Goal: Task Accomplishment & Management: Manage account settings

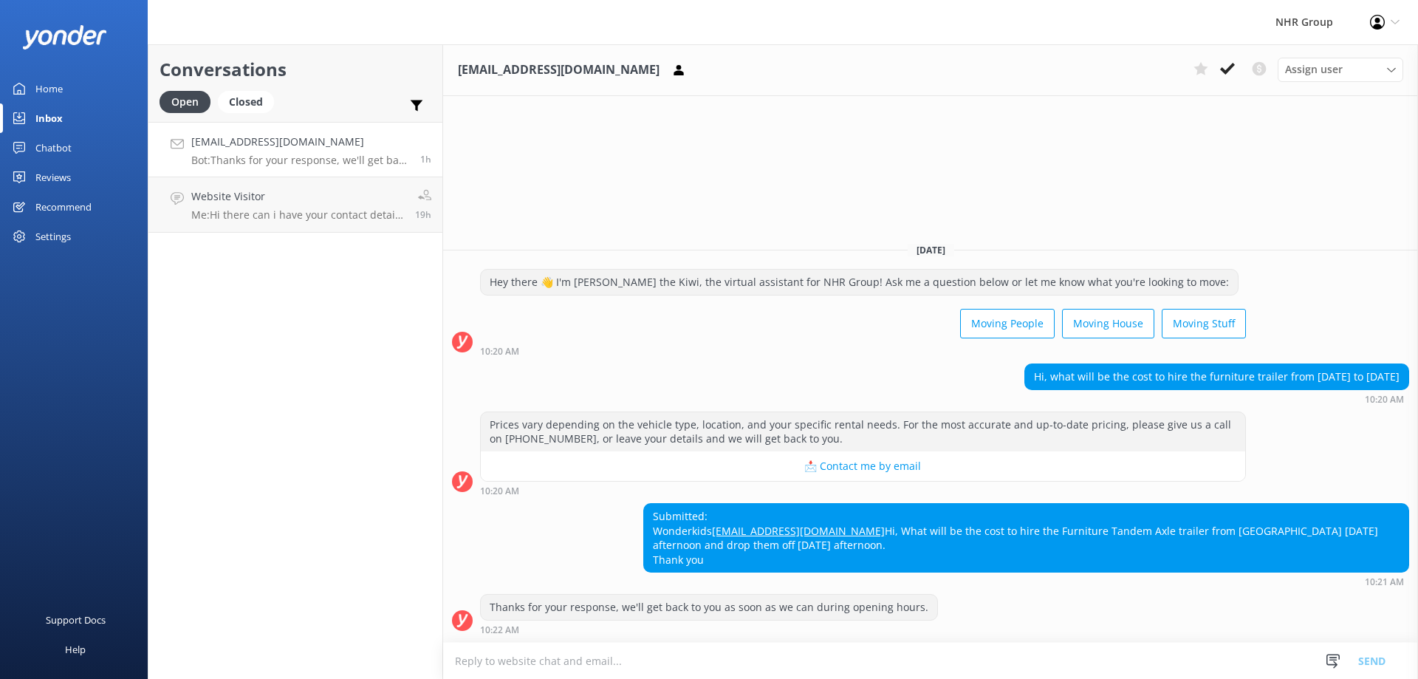
click at [250, 154] on p "Bot: Thanks for your response, we'll get back to you as soon as we can during o…" at bounding box center [300, 160] width 218 height 13
click at [267, 213] on p "Me: Hi there can i have your contact details so we can explain you more" at bounding box center [297, 214] width 213 height 13
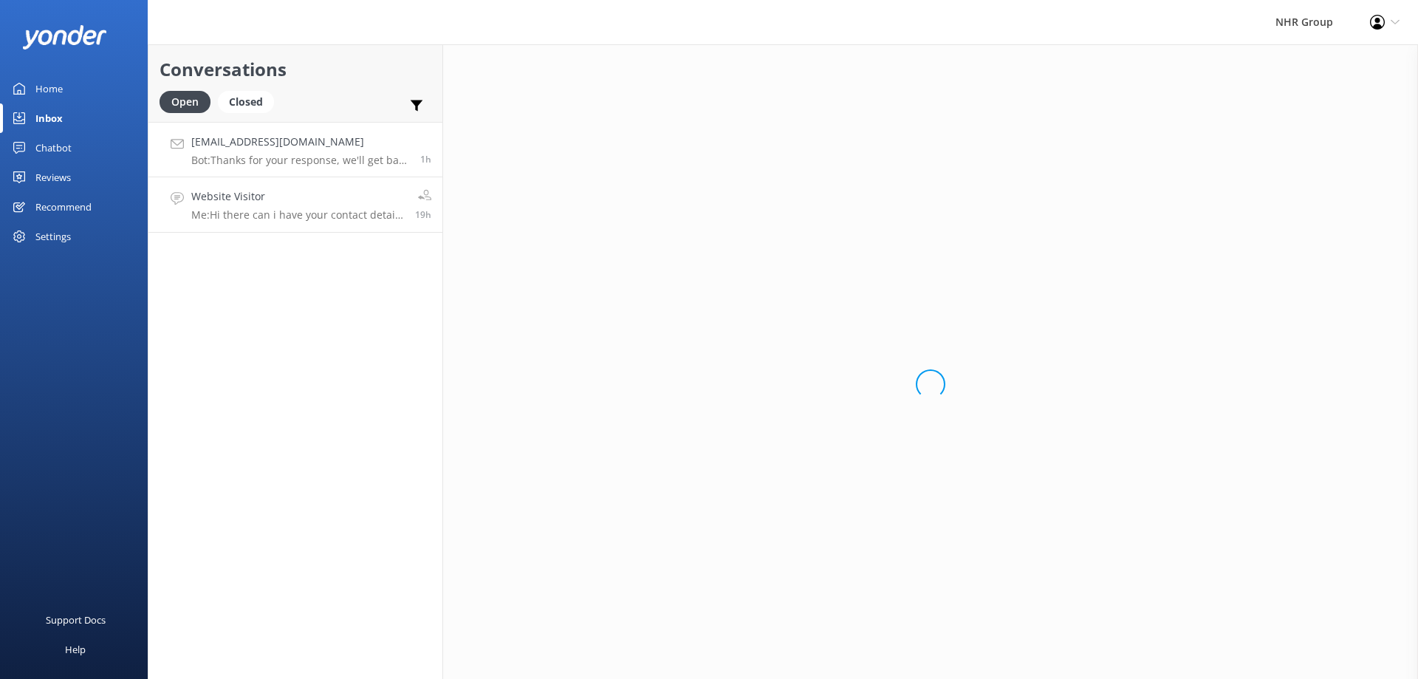
click at [265, 167] on link "[EMAIL_ADDRESS][DOMAIN_NAME] Bot: Thanks for your response, we'll get back to y…" at bounding box center [295, 149] width 294 height 55
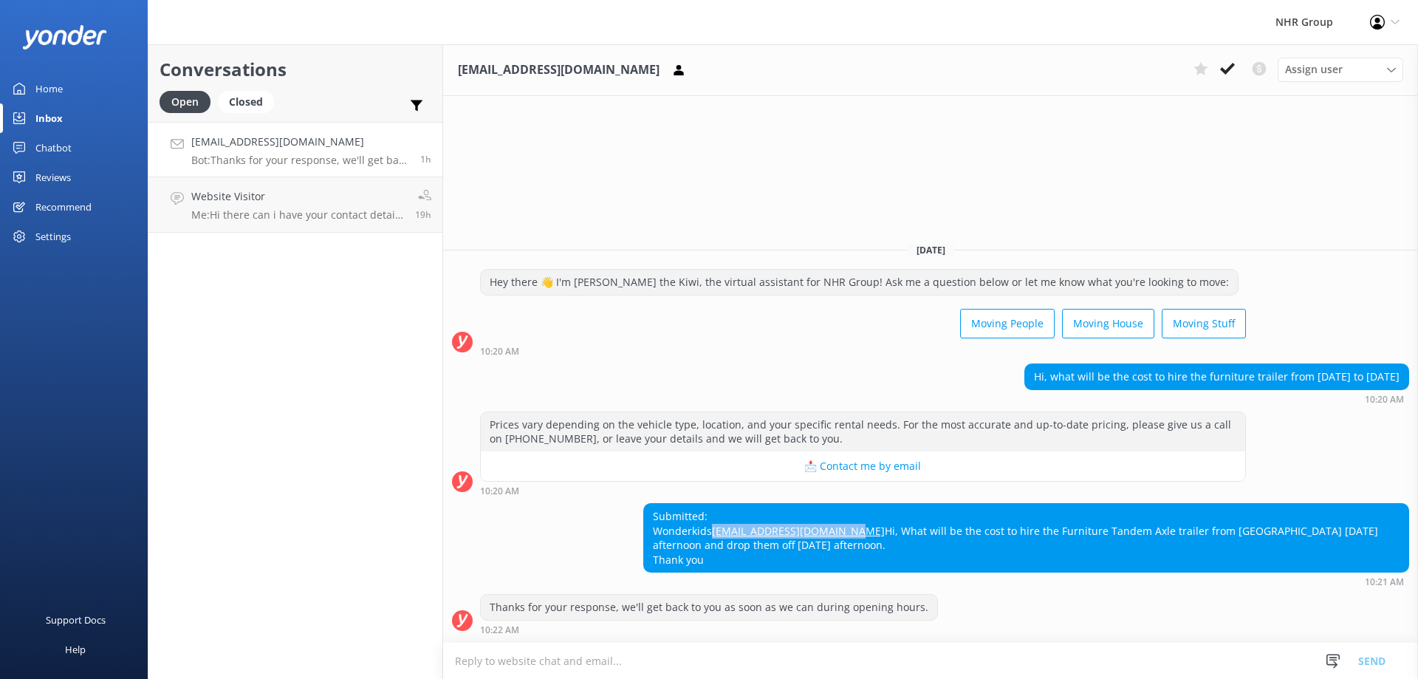
drag, startPoint x: 847, startPoint y: 536, endPoint x: 706, endPoint y: 530, distance: 141.2
click at [706, 530] on div "Submitted: Wonderkids [EMAIL_ADDRESS][DOMAIN_NAME] Hi, What will be the cost to…" at bounding box center [1026, 538] width 765 height 68
copy link "[EMAIL_ADDRESS][DOMAIN_NAME]"
click at [40, 83] on div "Home" at bounding box center [48, 89] width 27 height 30
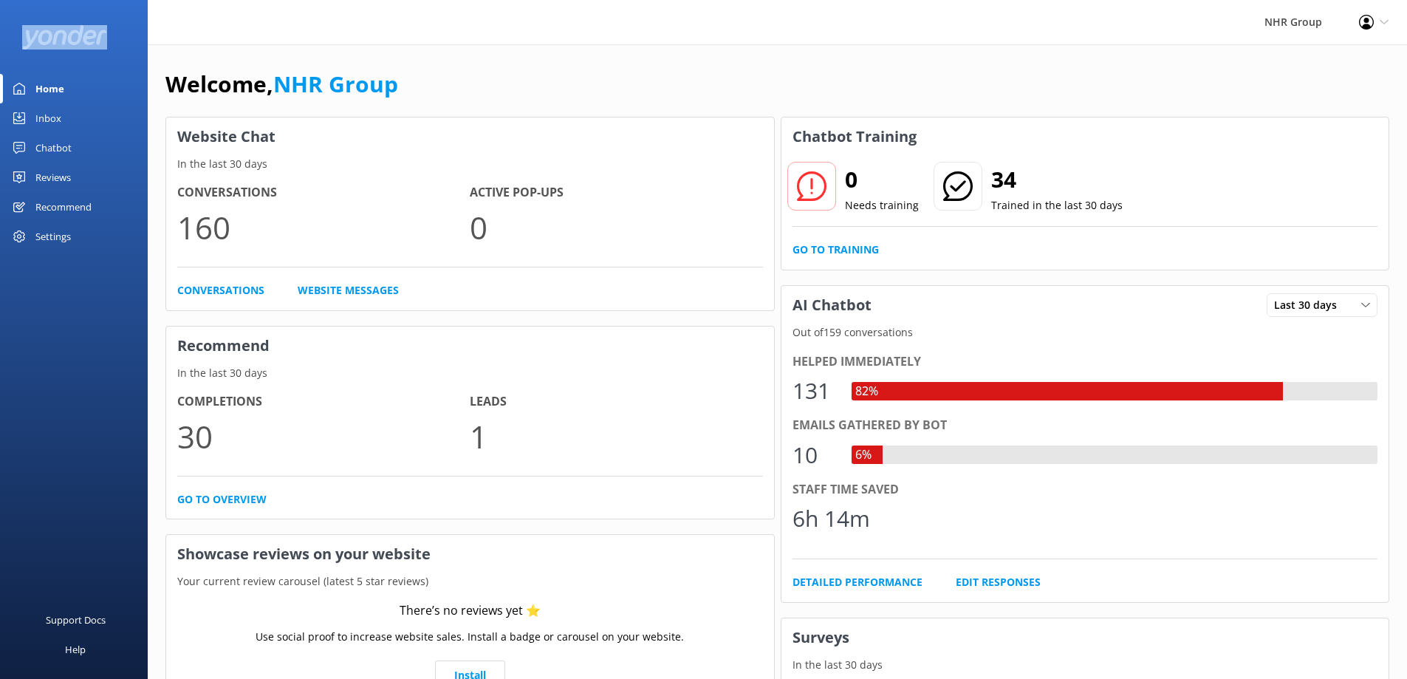
click at [1362, 24] on icon at bounding box center [1366, 22] width 15 height 15
click at [52, 147] on div "Chatbot" at bounding box center [53, 148] width 36 height 30
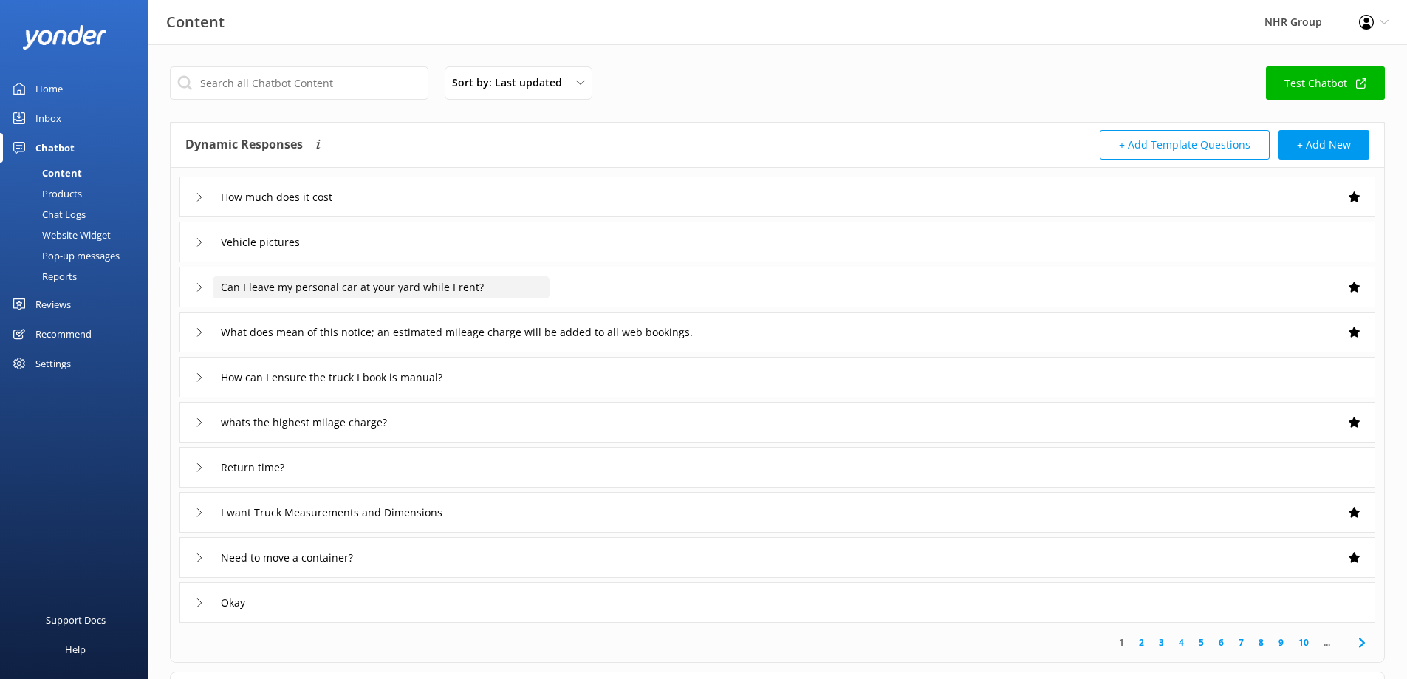
click at [541, 286] on input "Can I leave my personal car at your yard while I rent?" at bounding box center [381, 287] width 337 height 22
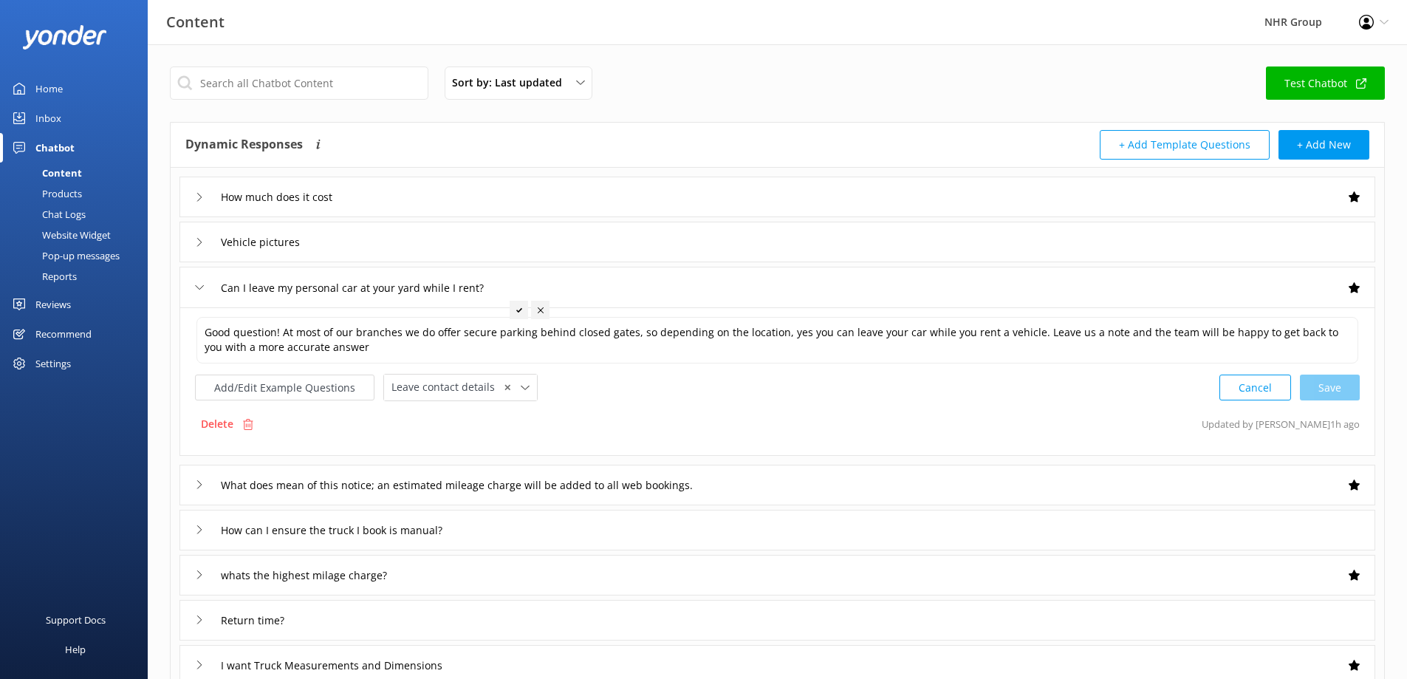
click at [55, 92] on div "Home" at bounding box center [48, 89] width 27 height 30
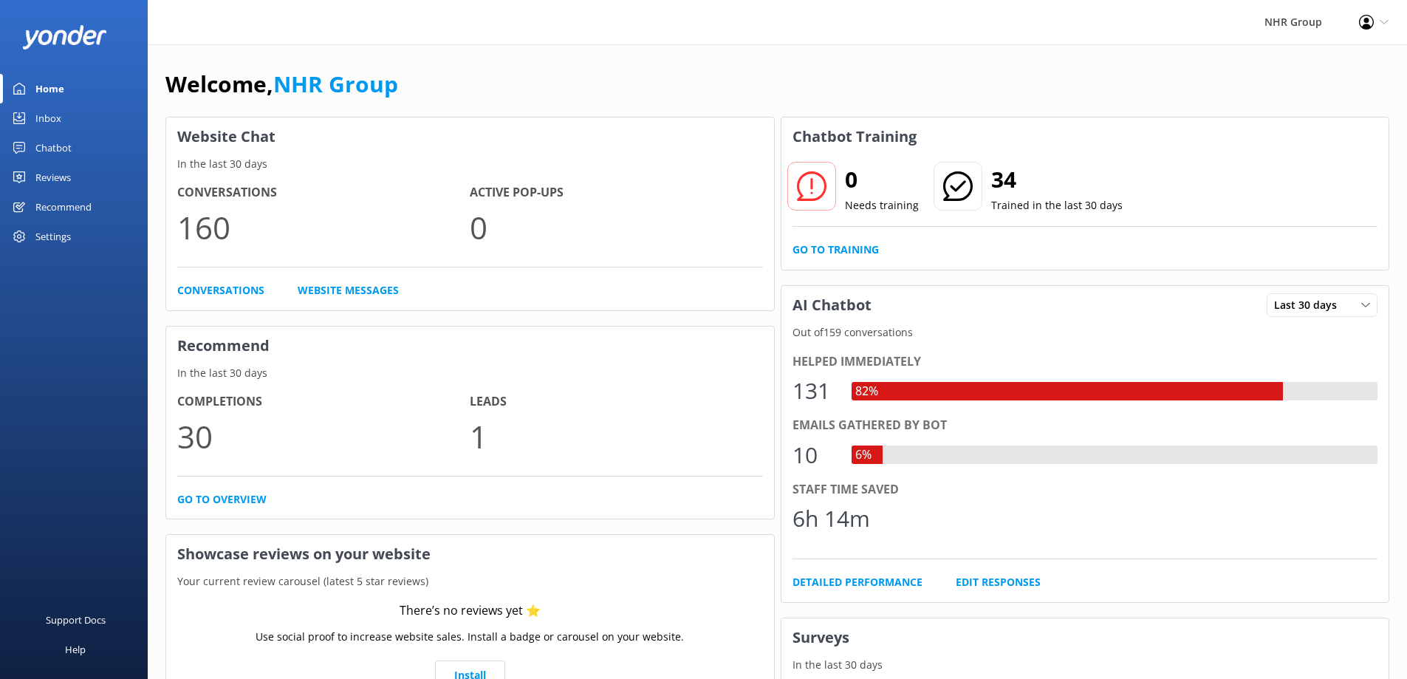
click at [56, 119] on div "Inbox" at bounding box center [48, 118] width 26 height 30
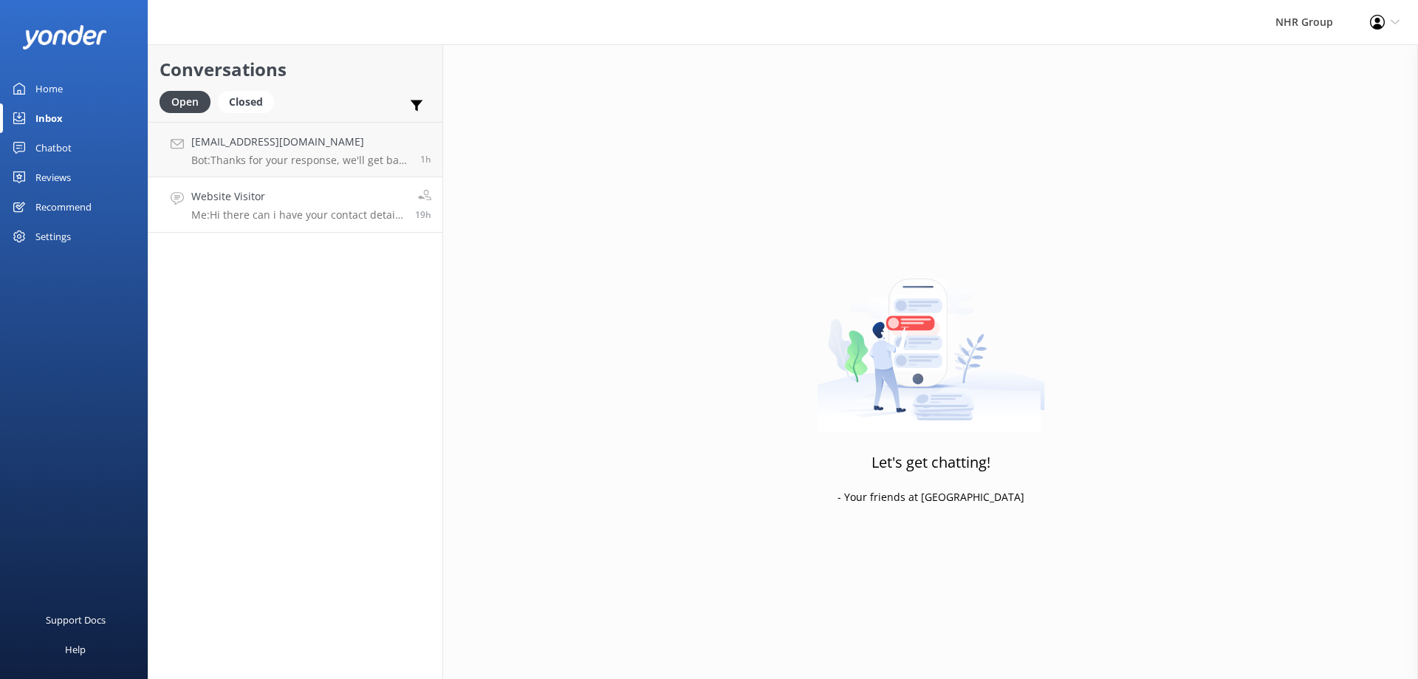
click at [304, 226] on link "Website Visitor Me: Hi there can i have your contact details so we can explain …" at bounding box center [295, 204] width 294 height 55
